Goal: Transaction & Acquisition: Purchase product/service

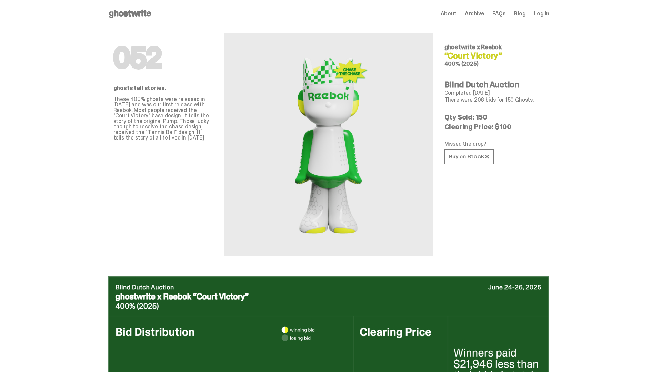
scroll to position [1154, 0]
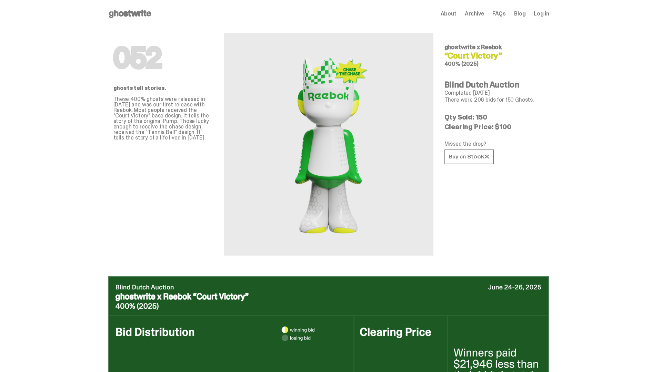
scroll to position [1154, 0]
